Goal: Navigation & Orientation: Find specific page/section

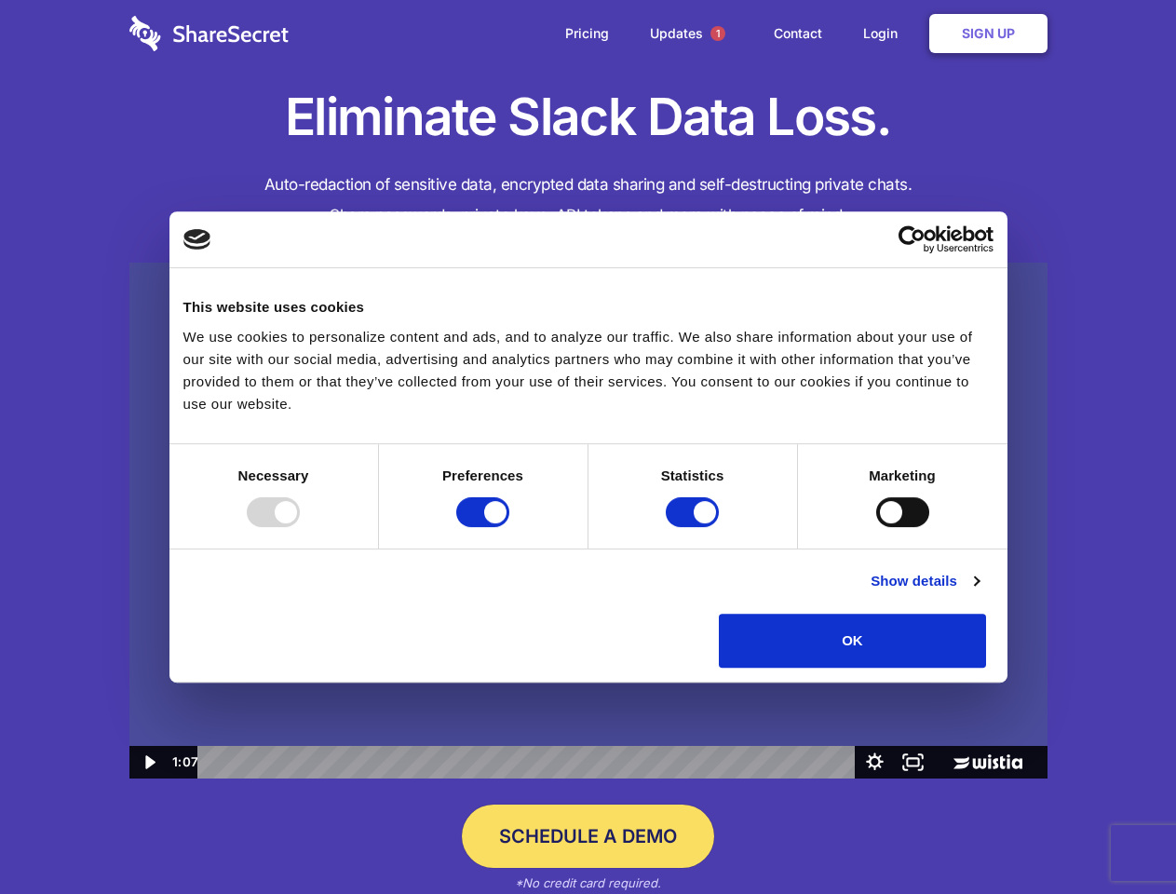
click at [587, 447] on img at bounding box center [588, 521] width 918 height 517
click at [300, 527] on div at bounding box center [273, 512] width 53 height 30
click at [509, 527] on input "Preferences" at bounding box center [482, 512] width 53 height 30
checkbox input "false"
click at [695, 527] on input "Statistics" at bounding box center [692, 512] width 53 height 30
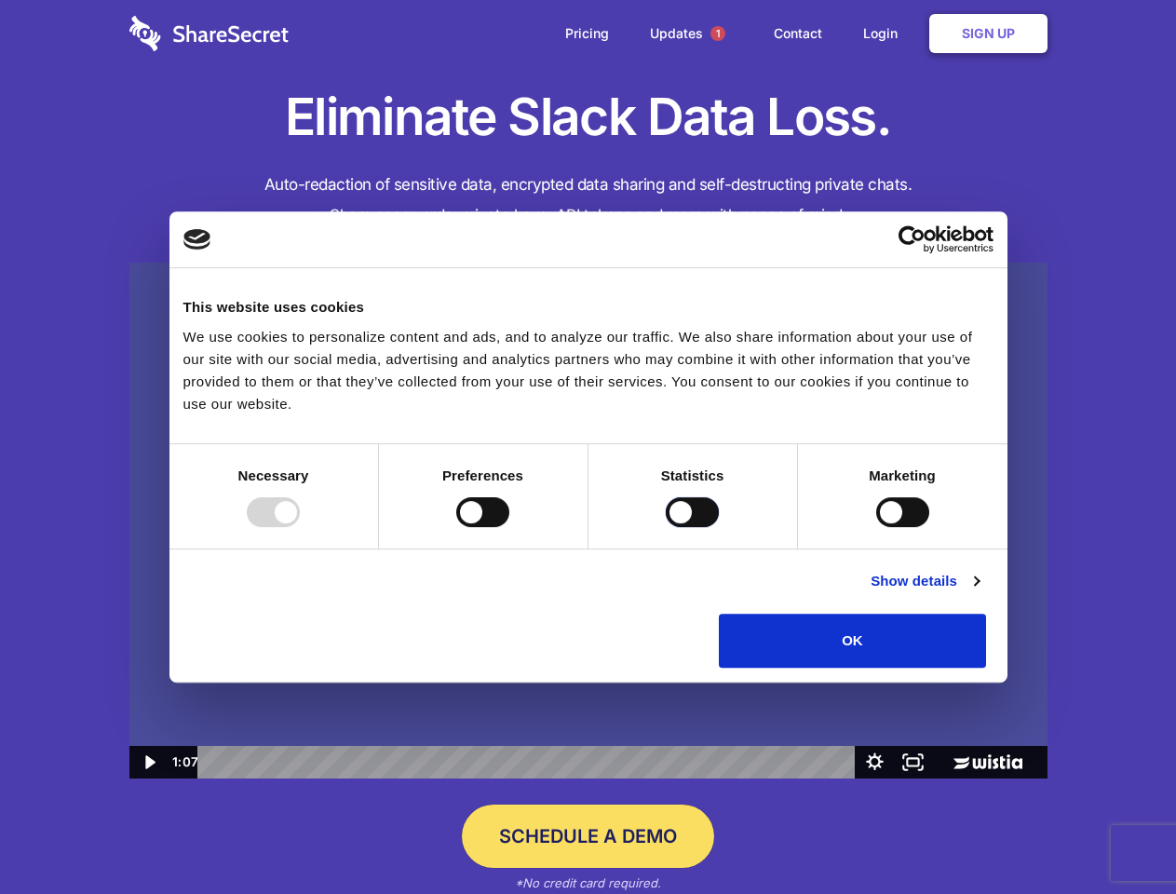
checkbox input "false"
click at [876, 527] on input "Marketing" at bounding box center [902, 512] width 53 height 30
checkbox input "true"
click at [978, 592] on link "Show details" at bounding box center [924, 581] width 108 height 22
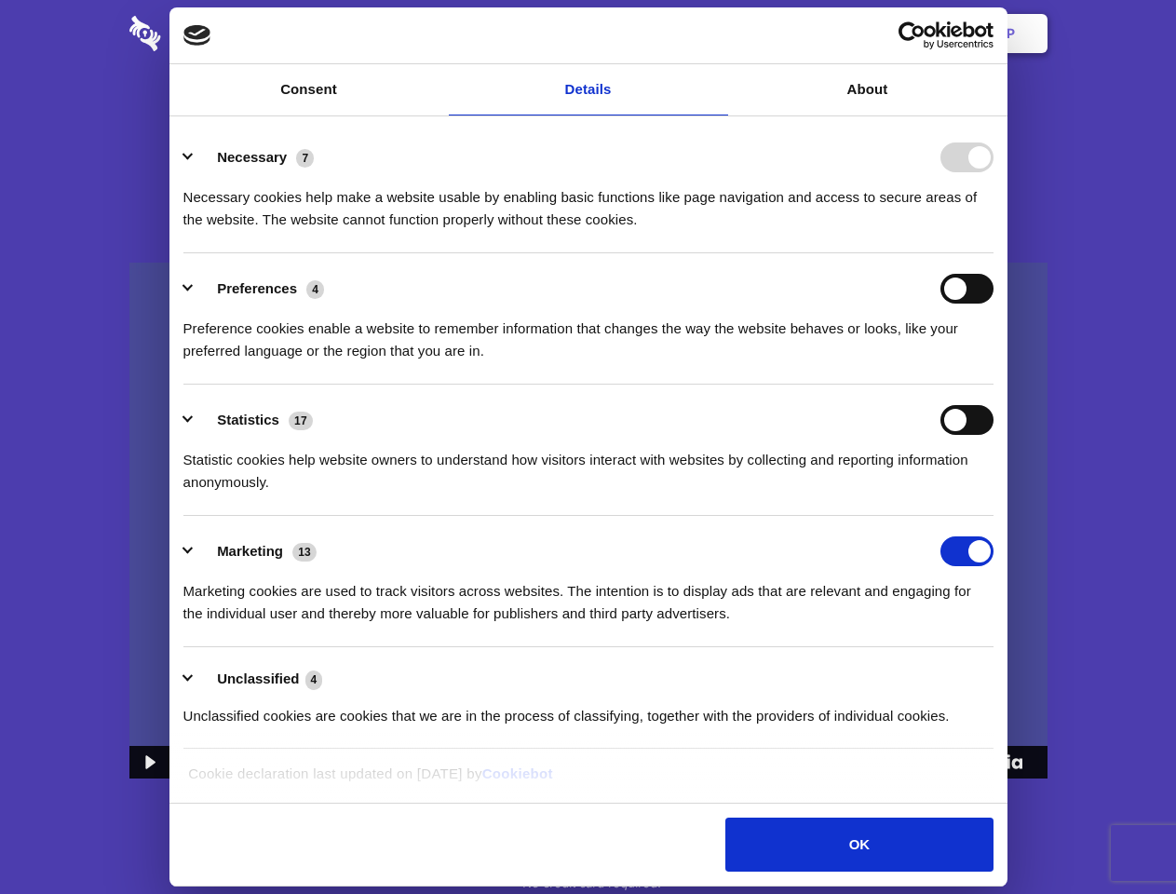
click at [993, 253] on li "Necessary 7 Necessary cookies help make a website usable by enabling basic func…" at bounding box center [588, 187] width 810 height 131
click at [717, 34] on span "1" at bounding box center [717, 33] width 15 height 15
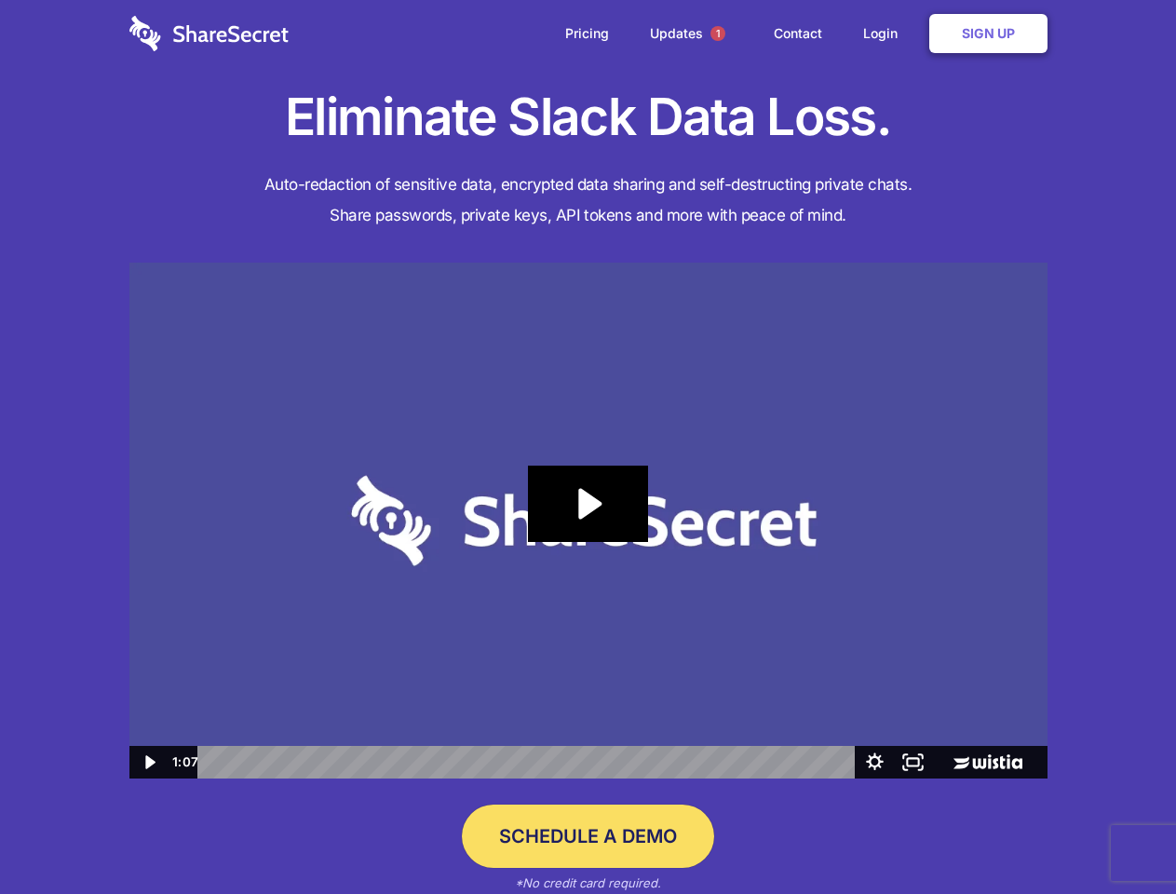
click at [588, 520] on icon "Play Video: Sharesecret Slack Extension" at bounding box center [587, 503] width 119 height 76
